Goal: Task Accomplishment & Management: Use online tool/utility

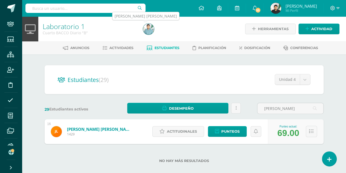
click at [148, 31] on img at bounding box center [148, 29] width 11 height 11
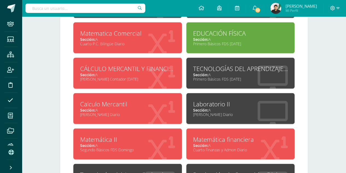
scroll to position [299, 0]
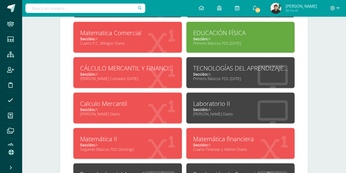
click at [223, 140] on div "Matemática financiera" at bounding box center [240, 138] width 95 height 8
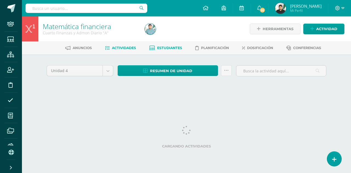
click at [168, 45] on link "Estudiantes" at bounding box center [165, 48] width 33 height 9
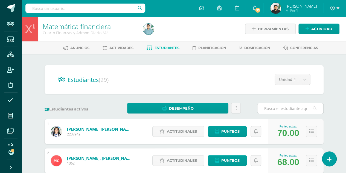
click at [268, 112] on input "text" at bounding box center [291, 108] width 66 height 11
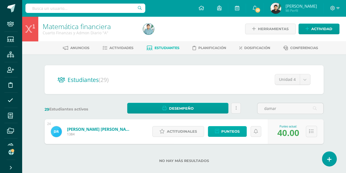
type input "damar"
click at [234, 130] on span "Punteos" at bounding box center [231, 131] width 18 height 10
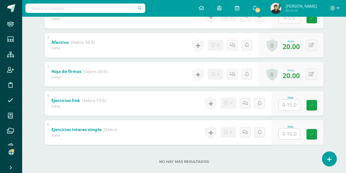
scroll to position [170, 0]
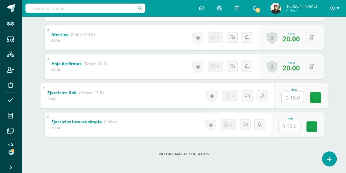
click at [294, 91] on input "text" at bounding box center [293, 96] width 22 height 11
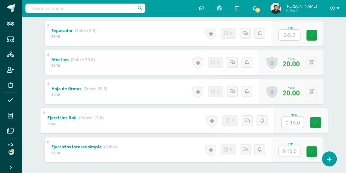
scroll to position [144, 0]
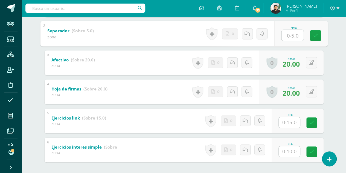
click at [294, 34] on input "text" at bounding box center [293, 35] width 22 height 11
type input "5"
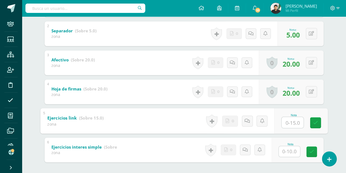
click at [286, 122] on input "text" at bounding box center [293, 122] width 22 height 11
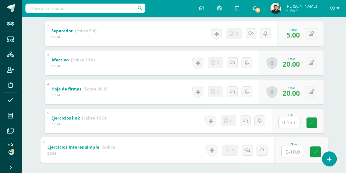
click at [285, 147] on input "text" at bounding box center [293, 151] width 22 height 11
type input "10"
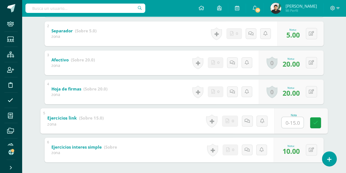
click at [282, 120] on div at bounding box center [293, 122] width 22 height 12
type input "10"
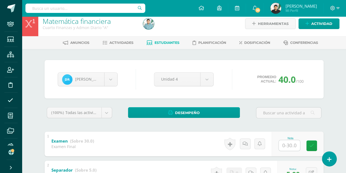
scroll to position [4, 0]
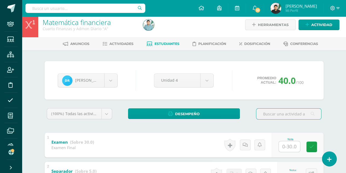
click at [270, 112] on input "text" at bounding box center [289, 113] width 65 height 11
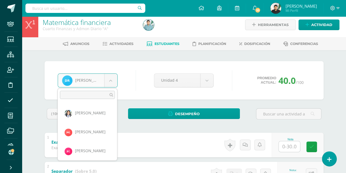
click at [104, 83] on body "Staff Estudiantes Estructura Inscripción Disciplina Asistencia Mis cursos Archi…" at bounding box center [173, 167] width 346 height 343
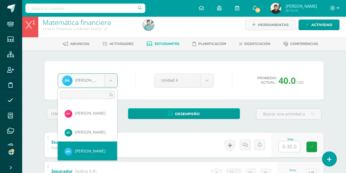
click at [98, 93] on input "text" at bounding box center [87, 95] width 55 height 8
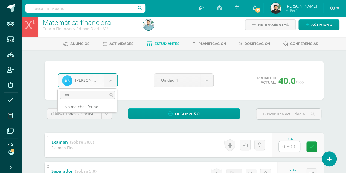
type input "c"
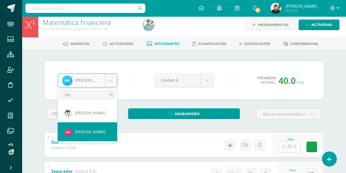
type input "mu"
select select "8725"
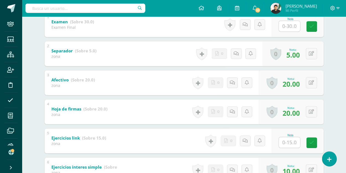
scroll to position [170, 0]
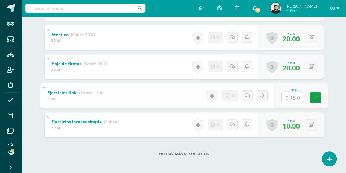
click at [292, 98] on input "text" at bounding box center [293, 96] width 22 height 11
type input "15"
click at [292, 98] on span "15.00" at bounding box center [291, 96] width 17 height 9
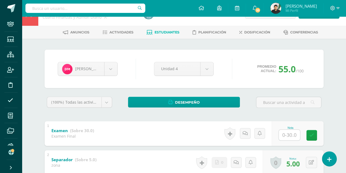
scroll to position [0, 0]
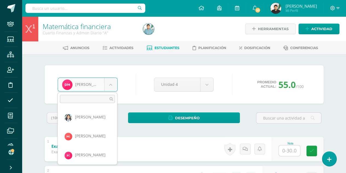
click at [102, 87] on body "Staff Estudiantes Estructura Inscripción Disciplina Asistencia Mis cursos Archi…" at bounding box center [173, 171] width 346 height 343
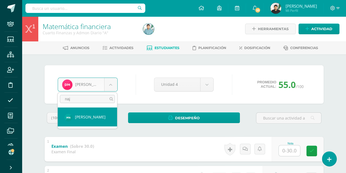
type input "najo"
select select "8726"
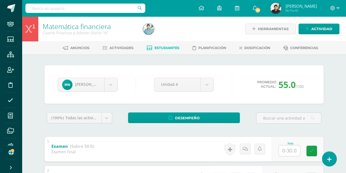
click at [136, 86] on div "Maryori Najo Luz Ardón Maikh Castillo Emily Chavez Michelle Chinchilla Nidia Fu…" at bounding box center [184, 84] width 257 height 21
